Goal: Information Seeking & Learning: Learn about a topic

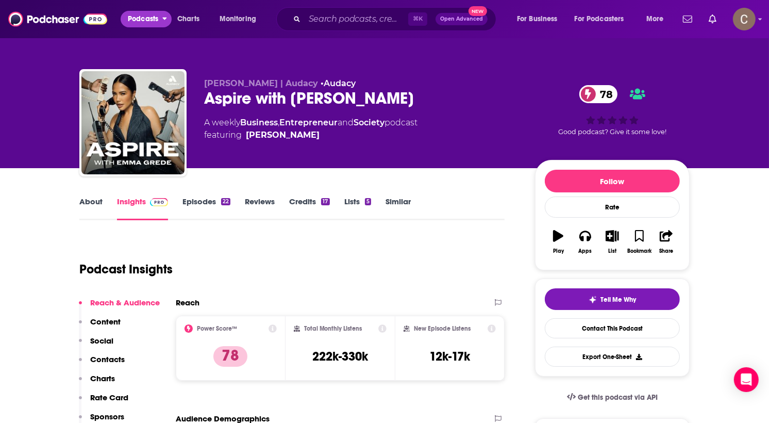
click at [157, 16] on span "Podcasts" at bounding box center [143, 19] width 30 height 14
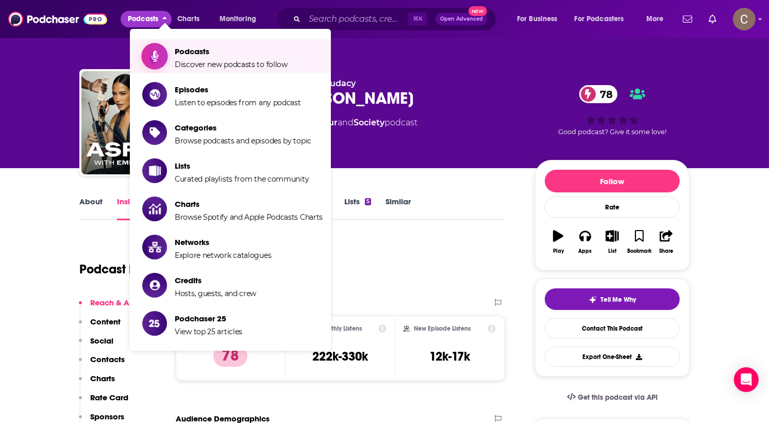
click at [157, 48] on span "Show item sub-menu" at bounding box center [154, 55] width 79 height 79
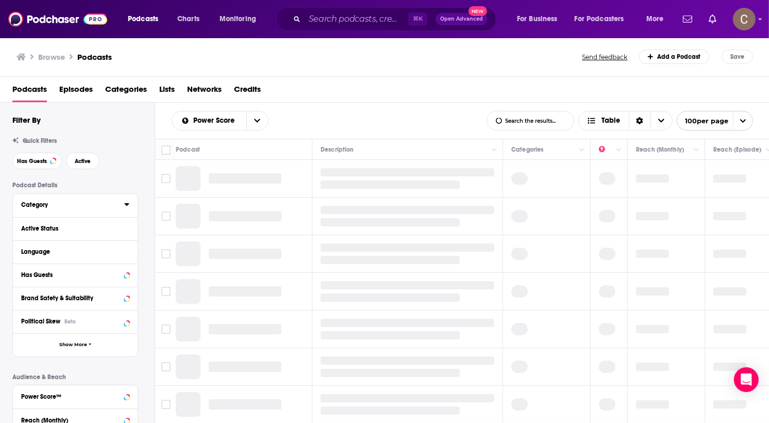
click at [57, 207] on div "Category" at bounding box center [69, 204] width 96 height 7
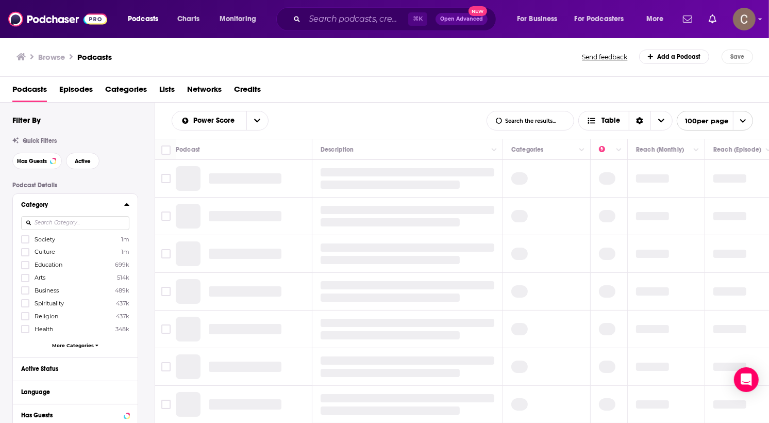
click at [71, 223] on input at bounding box center [75, 223] width 108 height 14
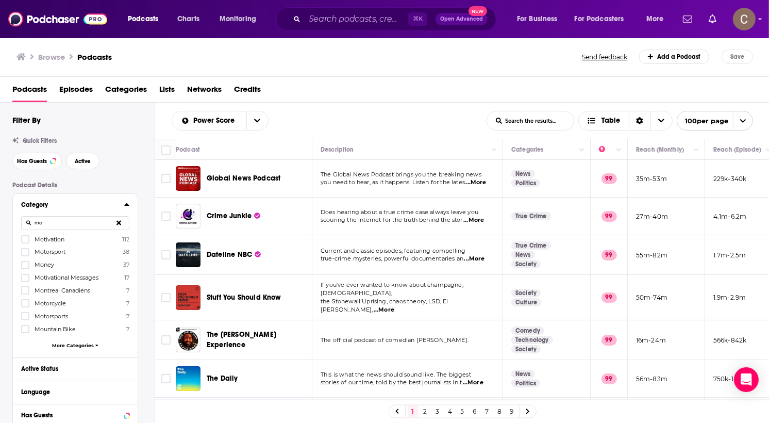
type input "m"
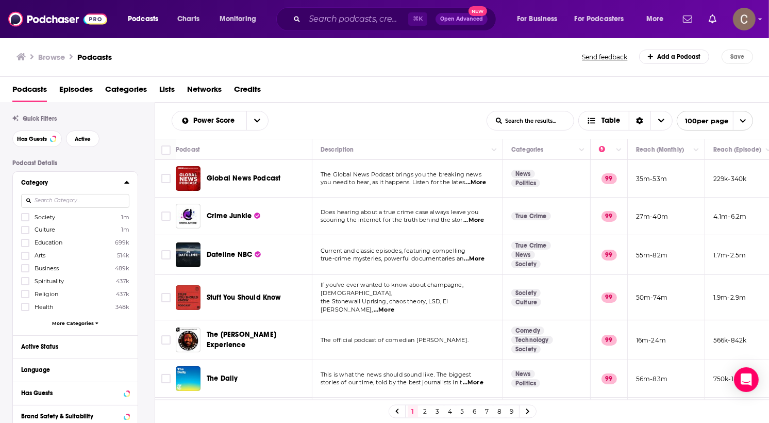
scroll to position [28, 0]
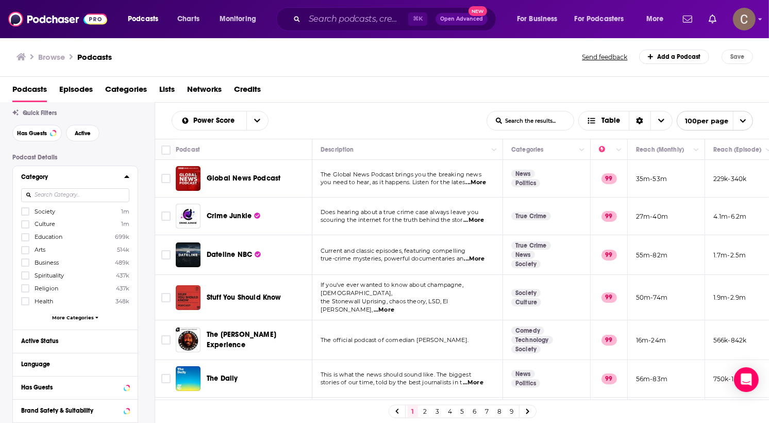
click at [76, 316] on span "More Categories" at bounding box center [73, 318] width 42 height 6
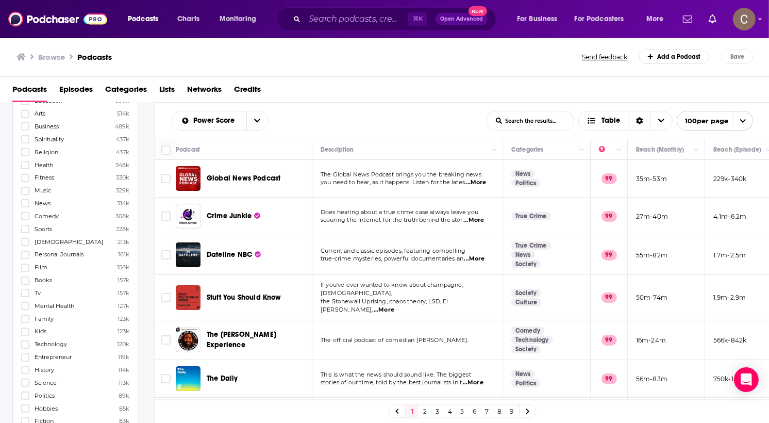
scroll to position [0, 0]
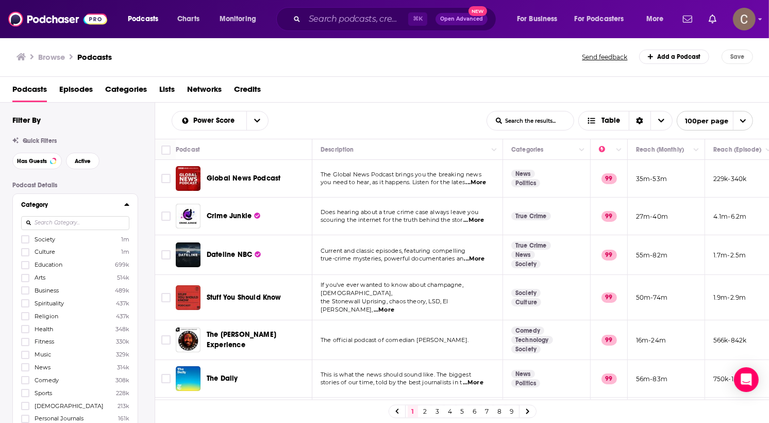
click at [127, 203] on icon at bounding box center [126, 204] width 5 height 8
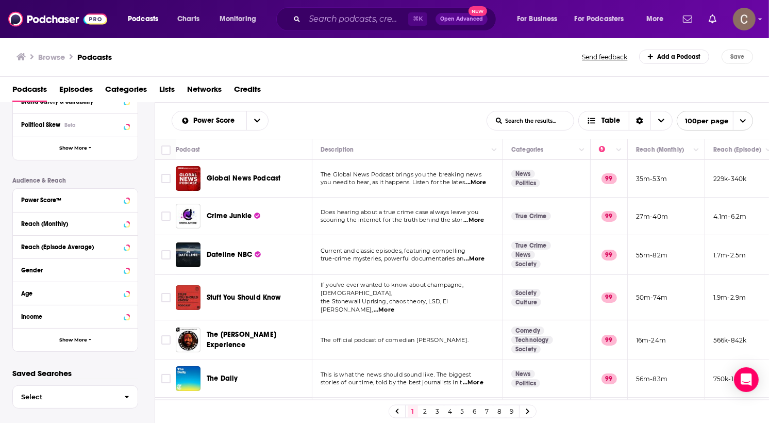
scroll to position [200, 0]
